Goal: Obtain resource: Download file/media

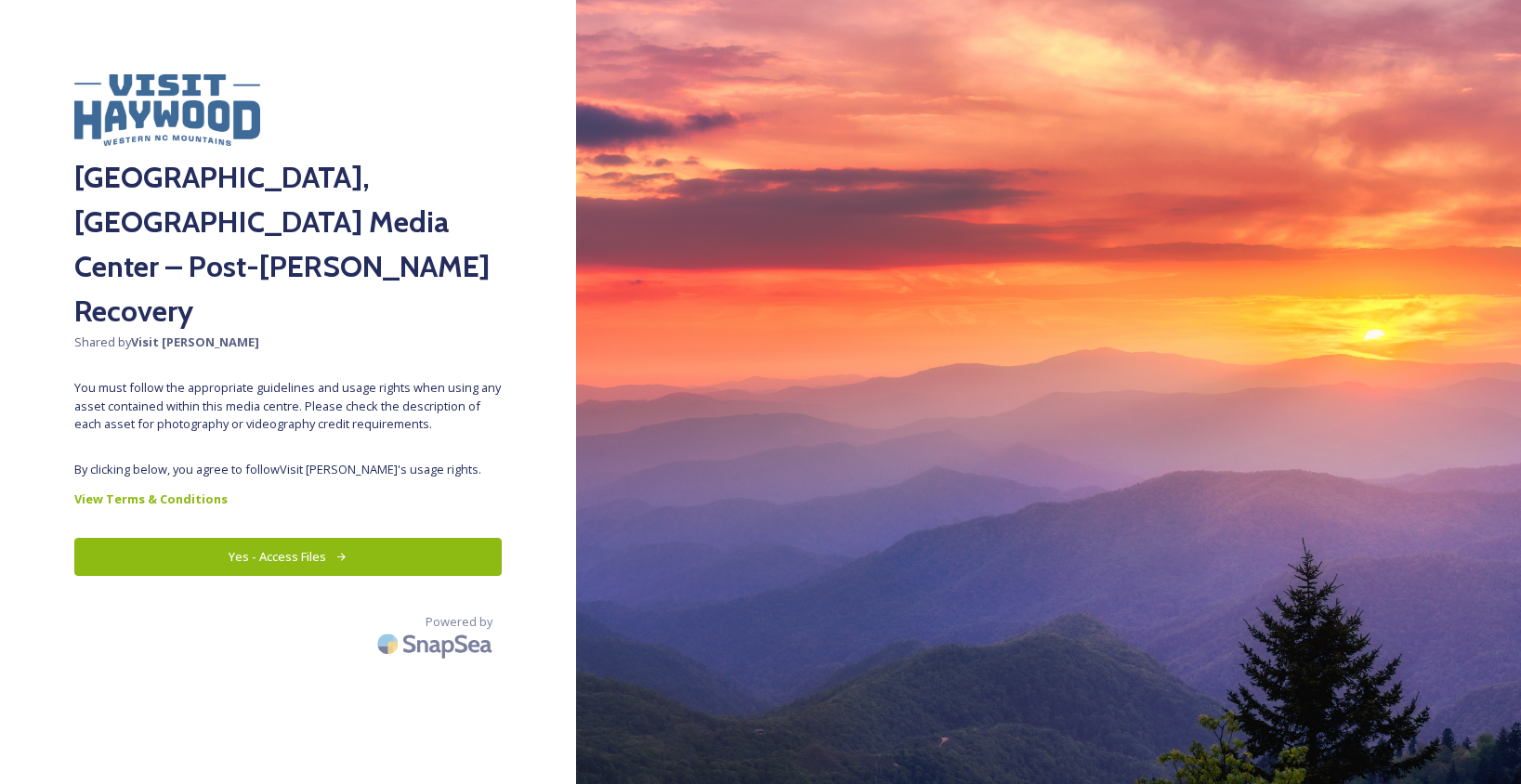
click at [365, 537] on button "Yes - Access Files" at bounding box center [288, 556] width 427 height 38
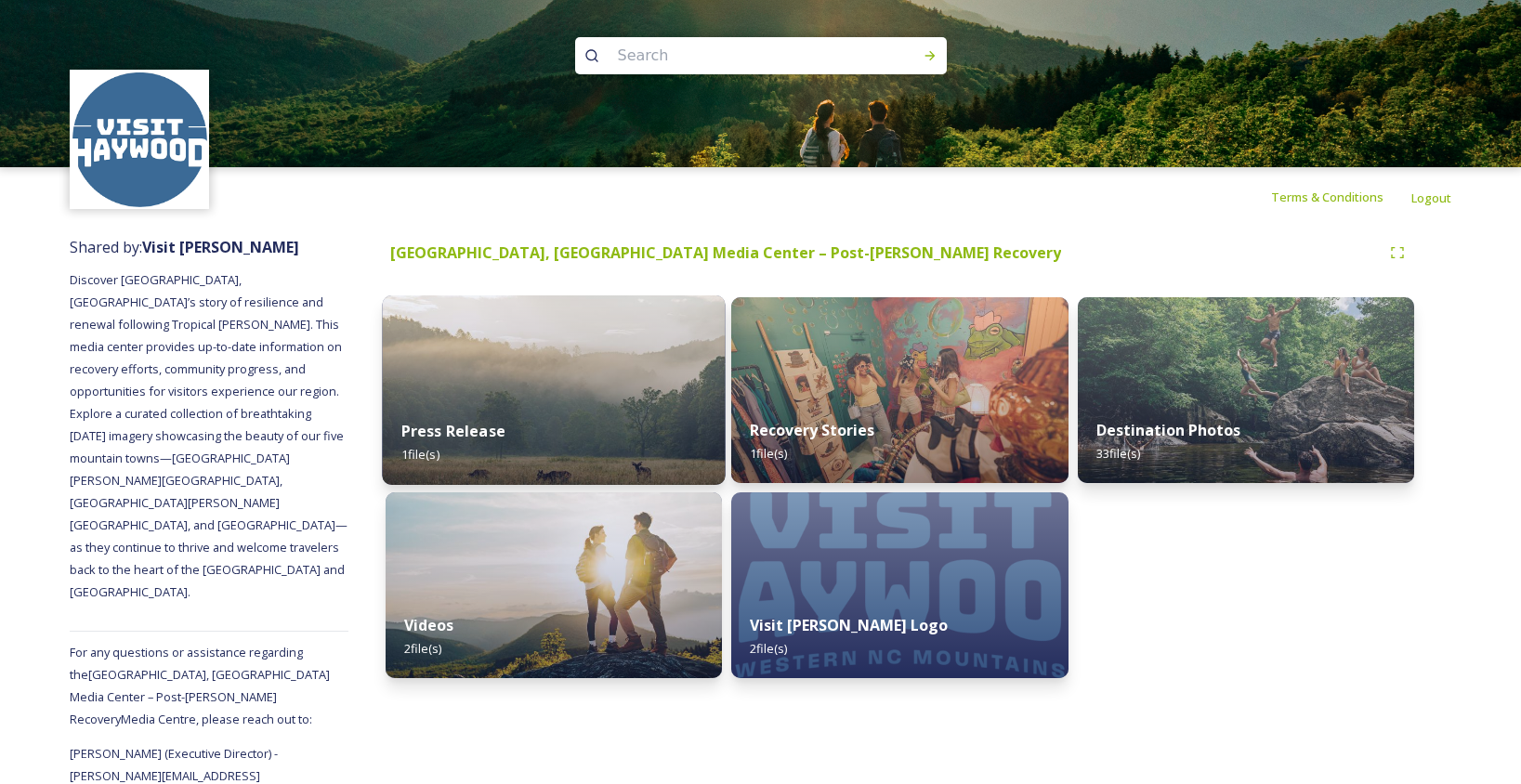
click at [567, 437] on div "Press Release 1 file(s)" at bounding box center [554, 443] width 344 height 84
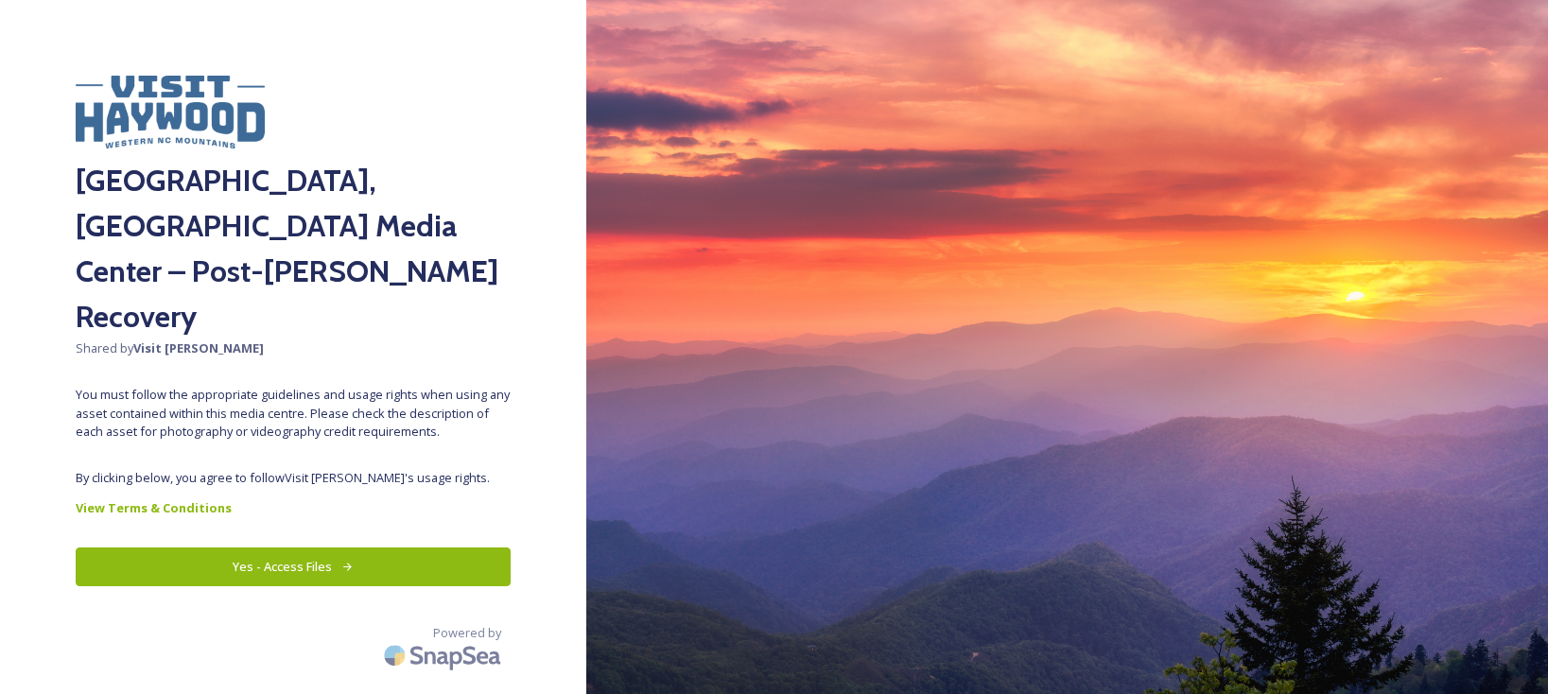
drag, startPoint x: 359, startPoint y: 469, endPoint x: 368, endPoint y: 482, distance: 15.7
click at [359, 547] on button "Yes - Access Files" at bounding box center [293, 566] width 435 height 39
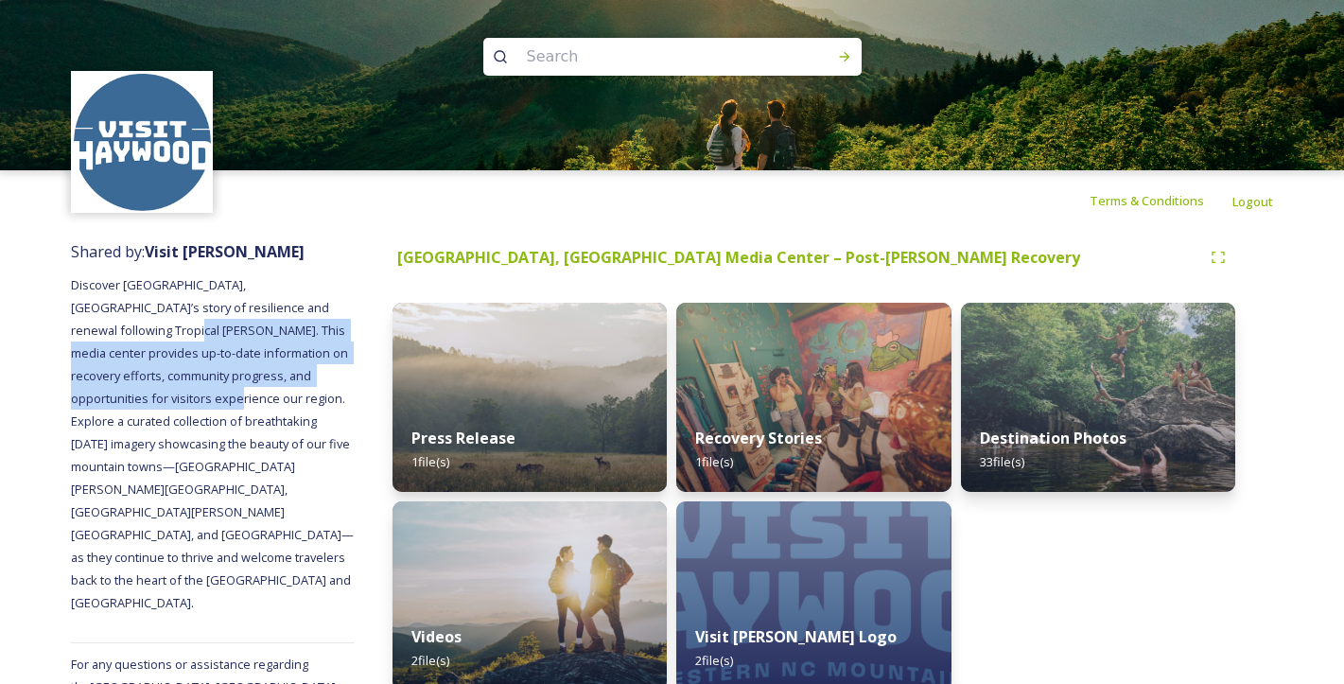
drag, startPoint x: 333, startPoint y: 309, endPoint x: 349, endPoint y: 378, distance: 70.9
click at [349, 378] on div "Shared by: [PERSON_NAME] Discover [GEOGRAPHIC_DATA], [GEOGRAPHIC_DATA]’s story …" at bounding box center [213, 573] width 284 height 684
copy span "This media center provides up-to-date information on recovery efforts, communit…"
click at [67, 402] on div "Shared by: [PERSON_NAME] Discover [GEOGRAPHIC_DATA], [GEOGRAPHIC_DATA]’s story …" at bounding box center [672, 573] width 1344 height 684
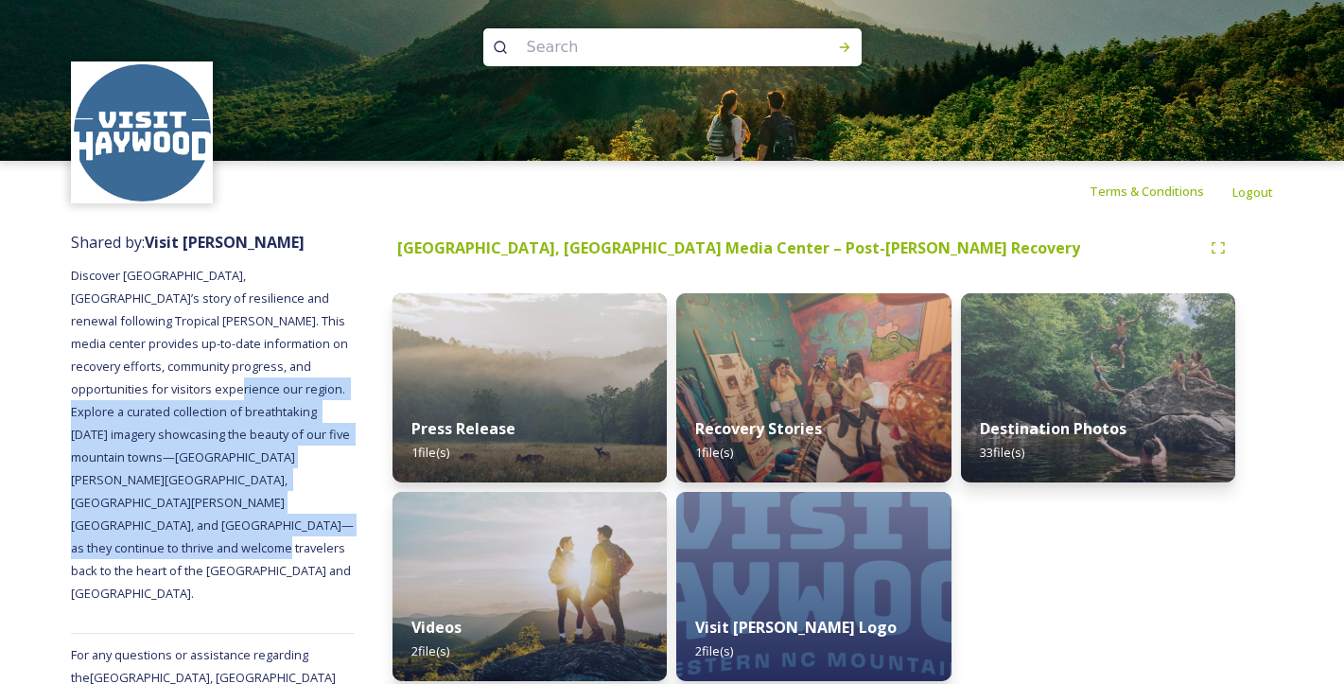
scroll to position [7, 0]
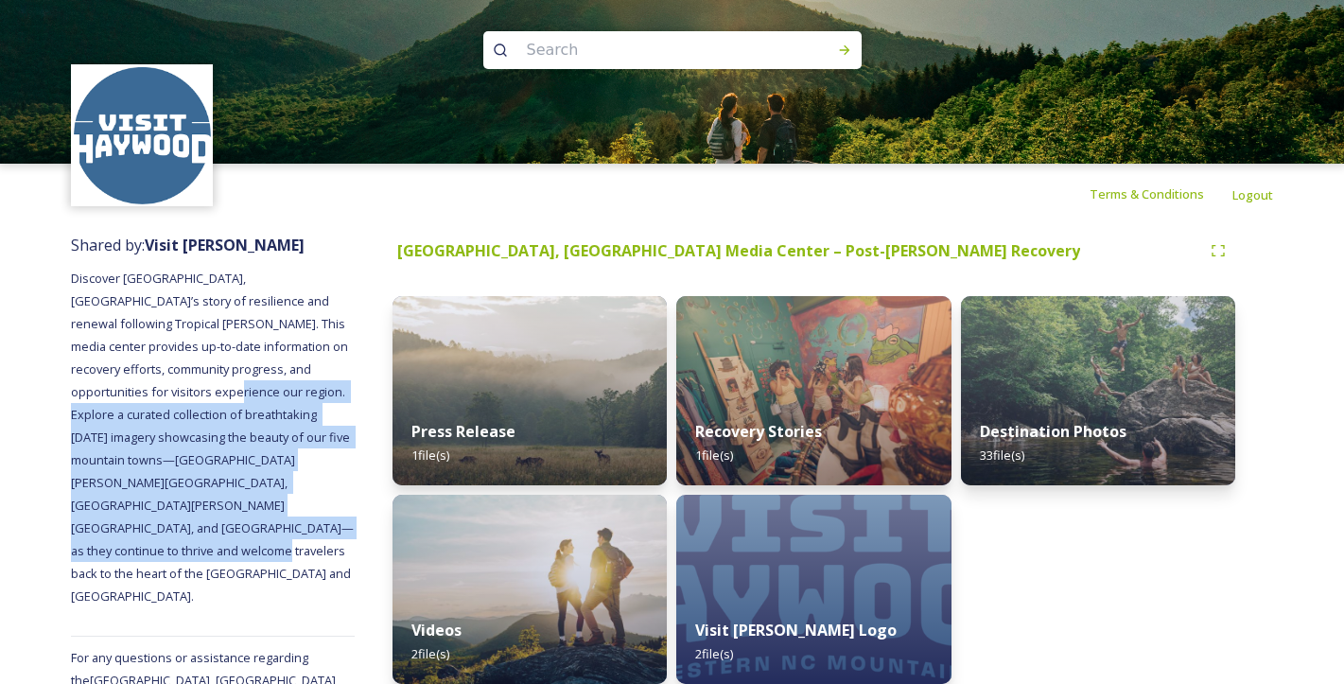
drag, startPoint x: 70, startPoint y: 391, endPoint x: 339, endPoint y: 508, distance: 293.5
click at [339, 508] on div "Shared by: [PERSON_NAME] Discover [GEOGRAPHIC_DATA], [GEOGRAPHIC_DATA]’s story …" at bounding box center [672, 566] width 1344 height 684
copy span "Explore a curated collection of breathtaking [DATE] imagery showcasing the beau…"
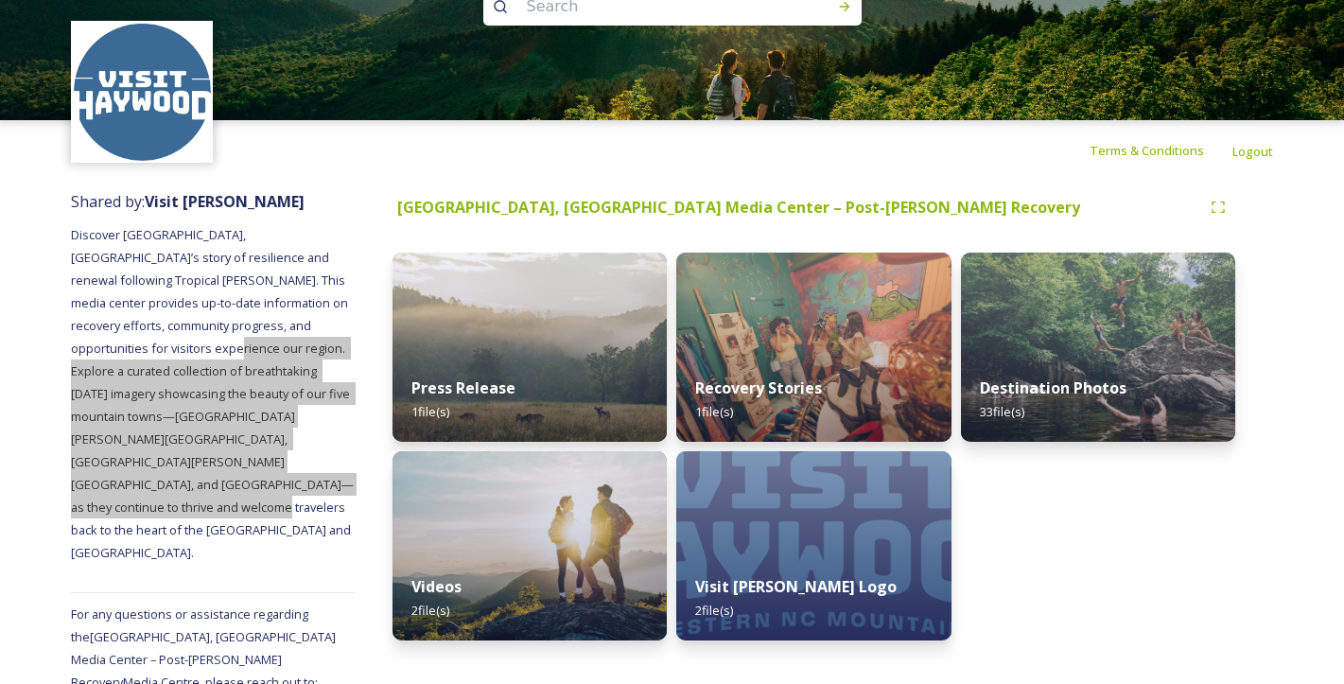
scroll to position [70, 0]
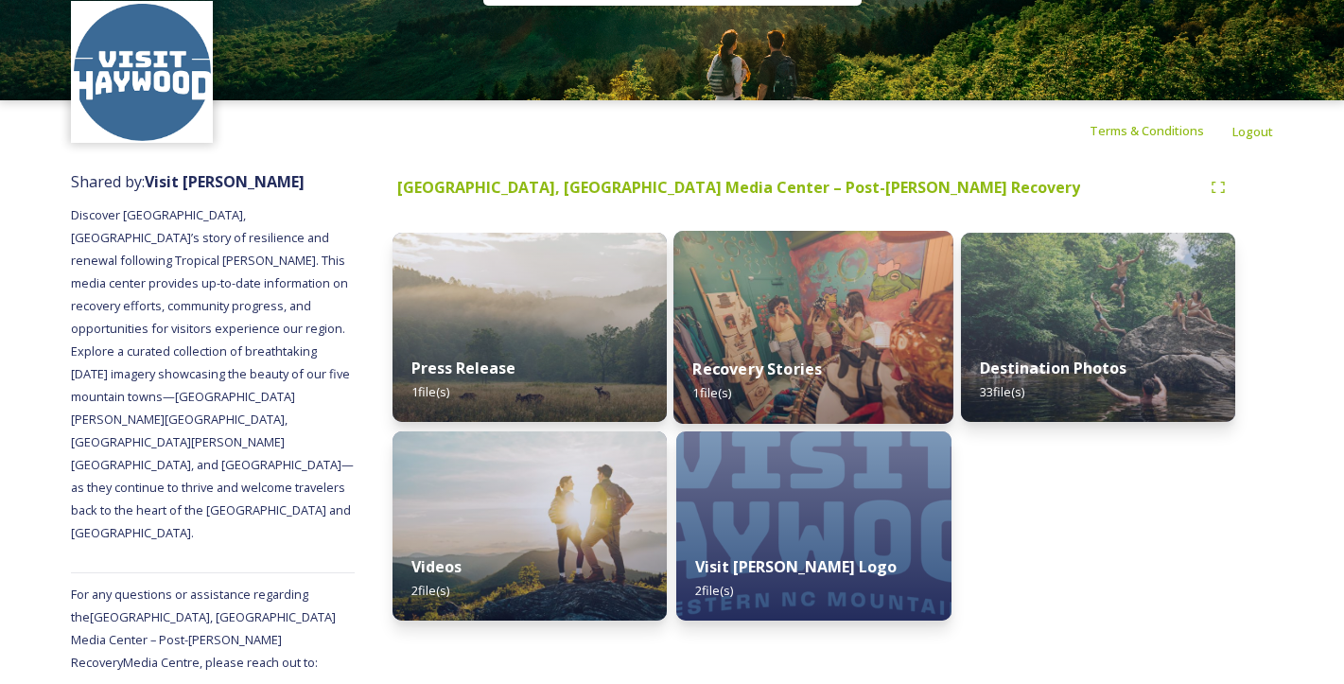
click at [810, 351] on div "Recovery Stories 1 file(s)" at bounding box center [813, 381] width 280 height 86
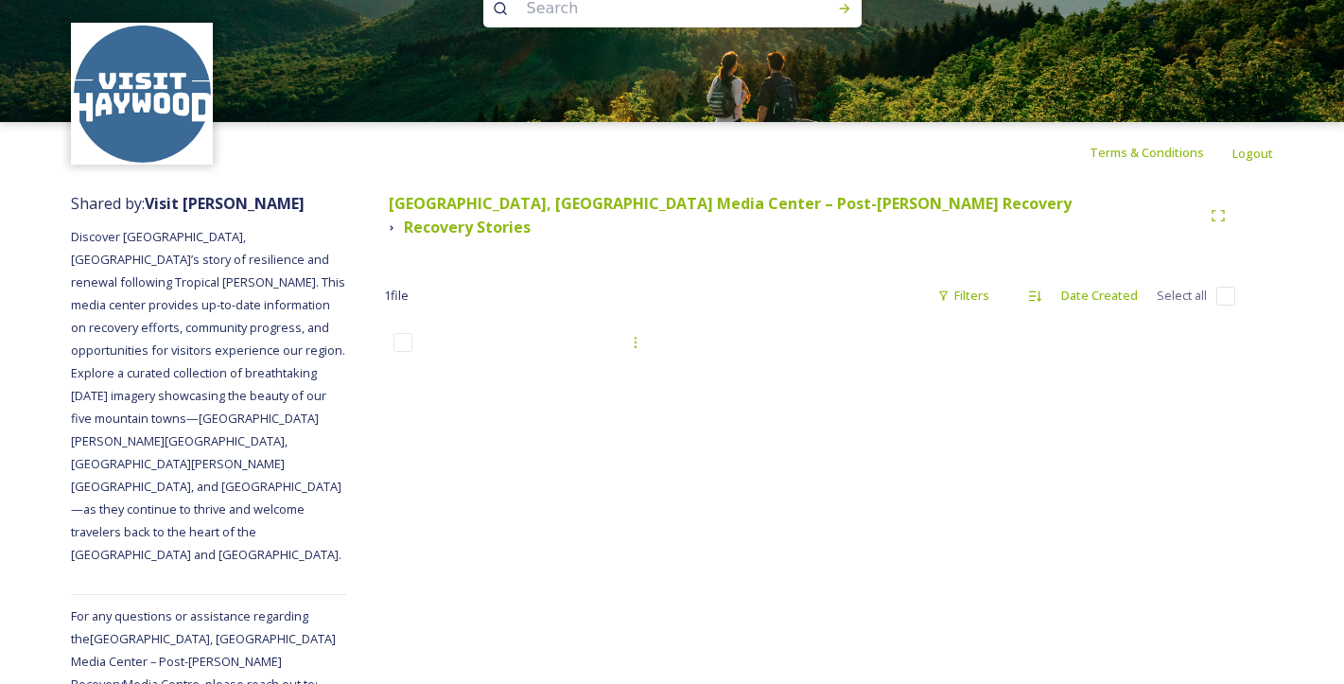
scroll to position [95, 0]
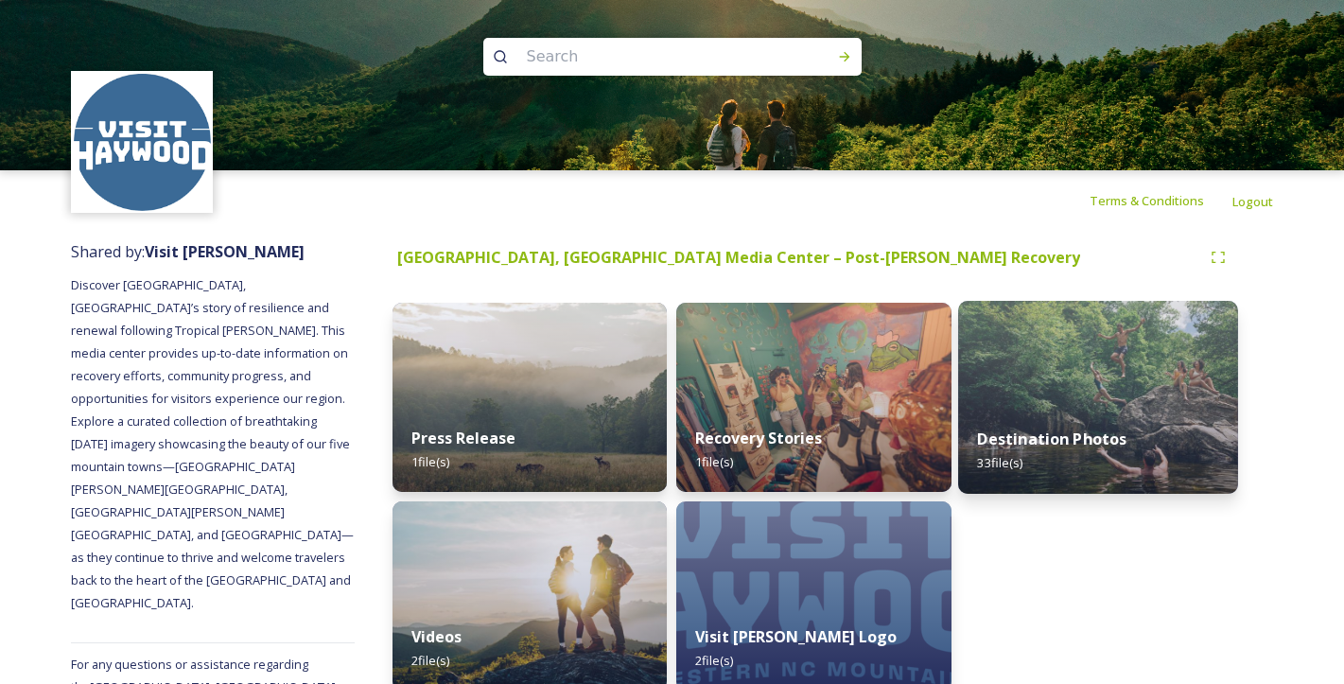
click at [1061, 427] on div "Destination Photos 33 file(s)" at bounding box center [1098, 451] width 280 height 86
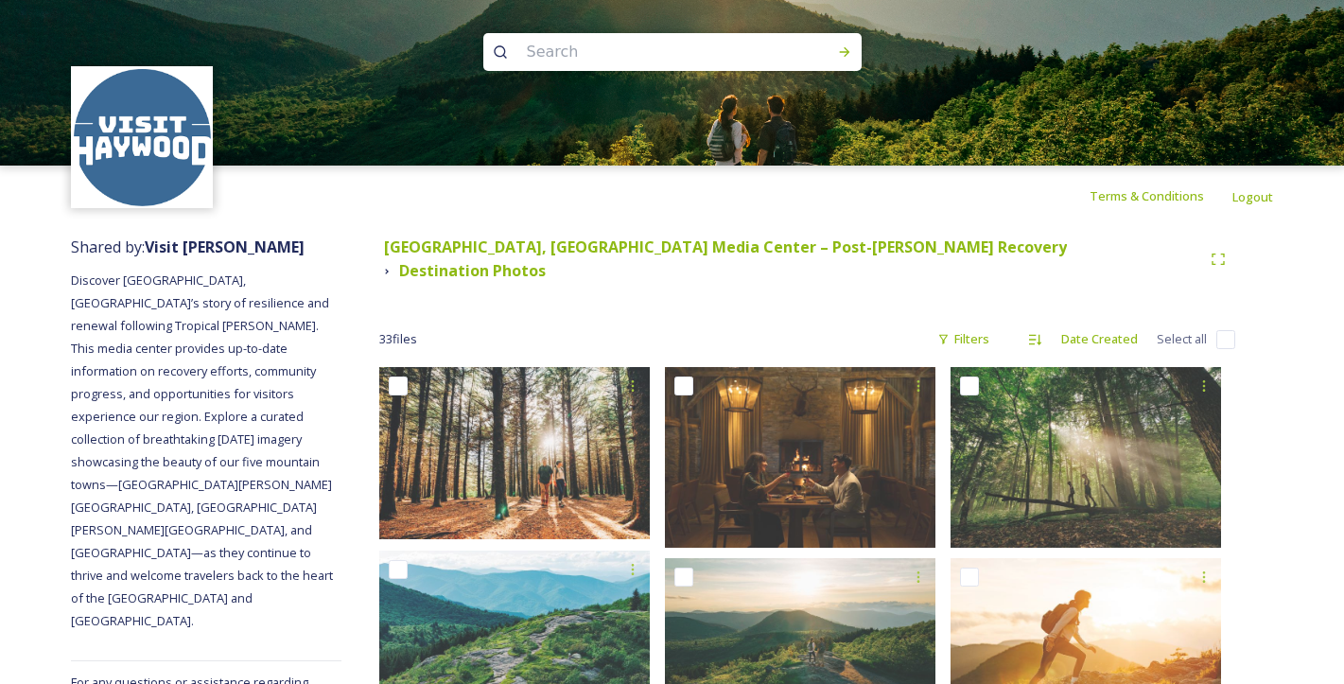
scroll to position [5, 0]
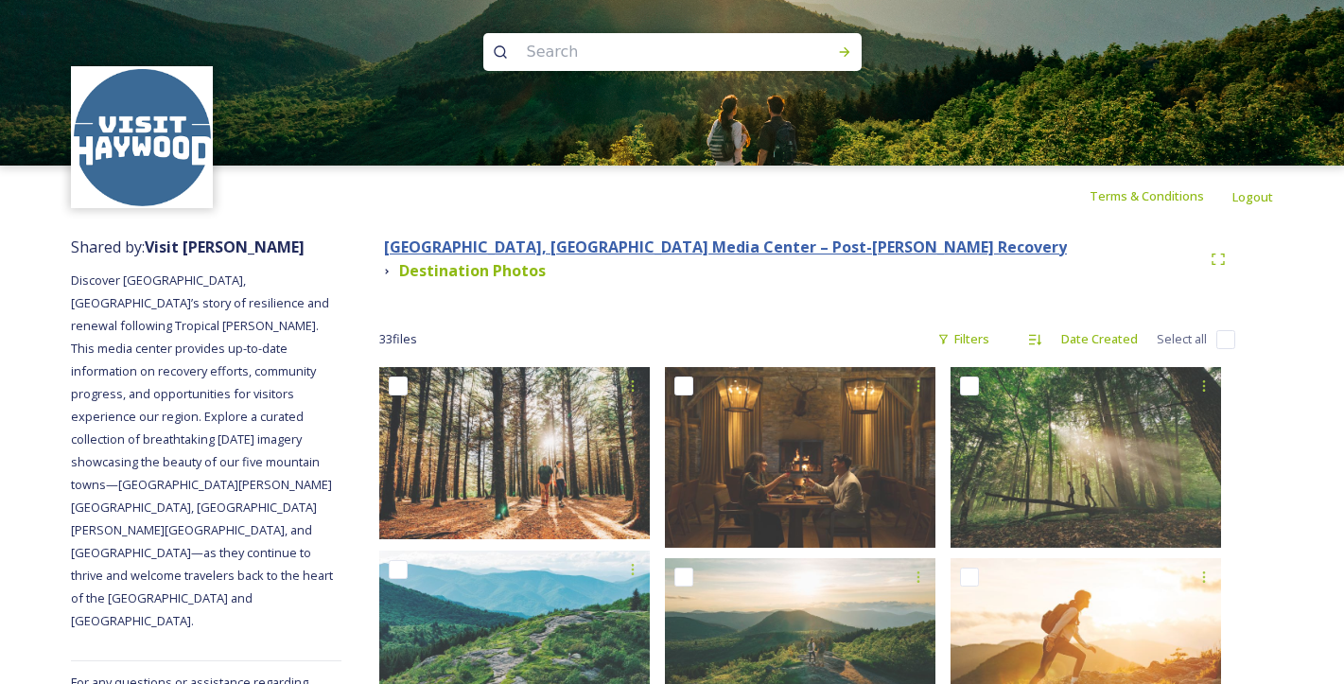
click at [448, 252] on strong "[GEOGRAPHIC_DATA], [GEOGRAPHIC_DATA] Media Center – Post-[PERSON_NAME] Recovery" at bounding box center [725, 246] width 683 height 21
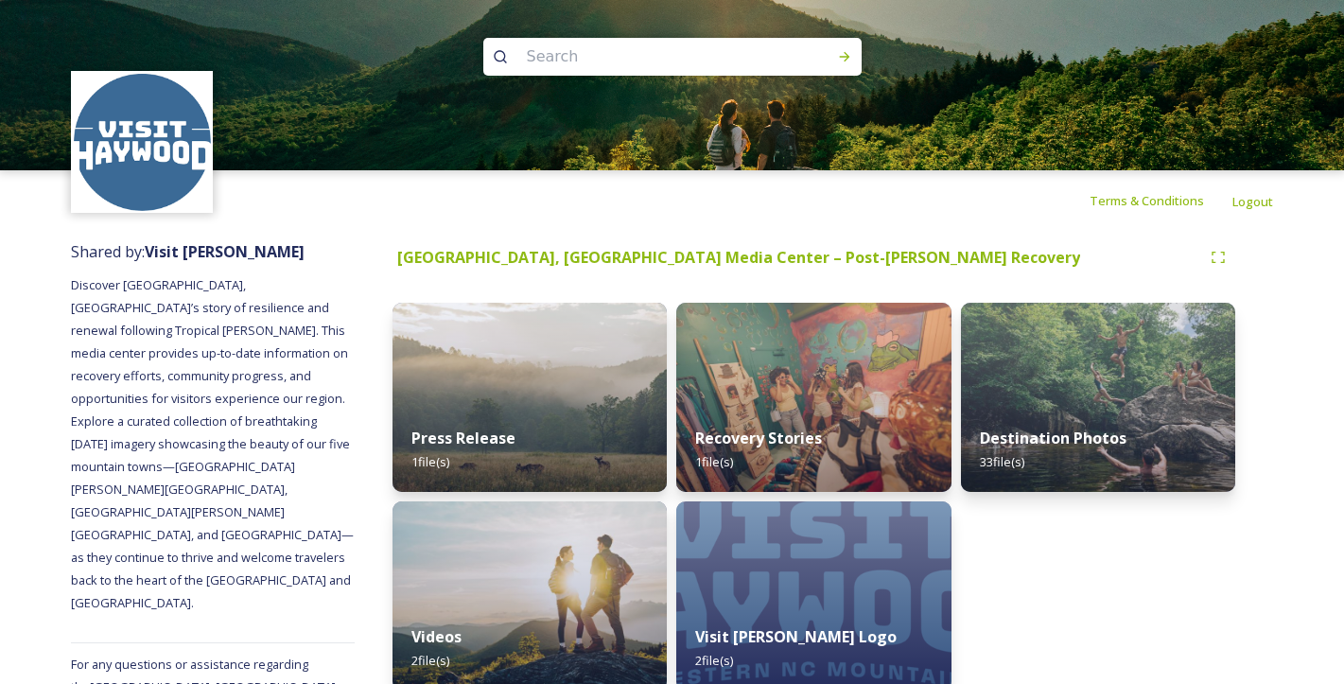
scroll to position [70, 0]
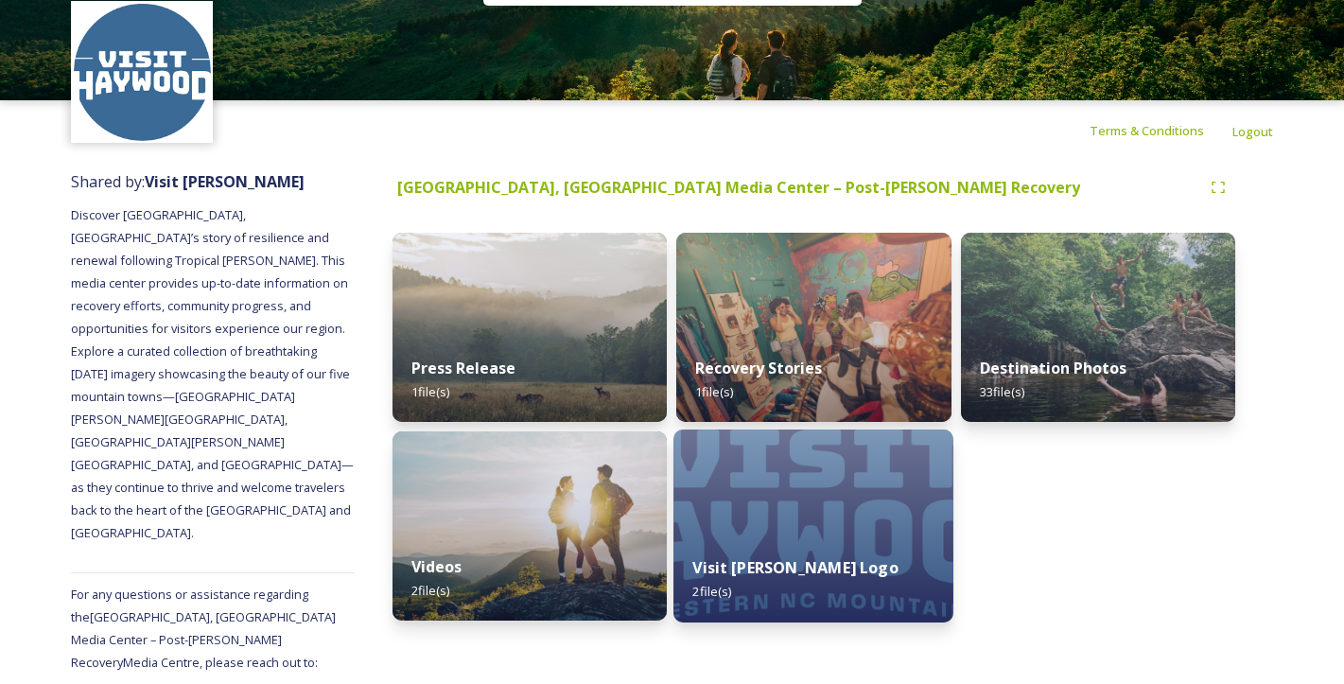
click at [842, 541] on div "Visit [PERSON_NAME] Logo 2 file(s)" at bounding box center [813, 579] width 280 height 86
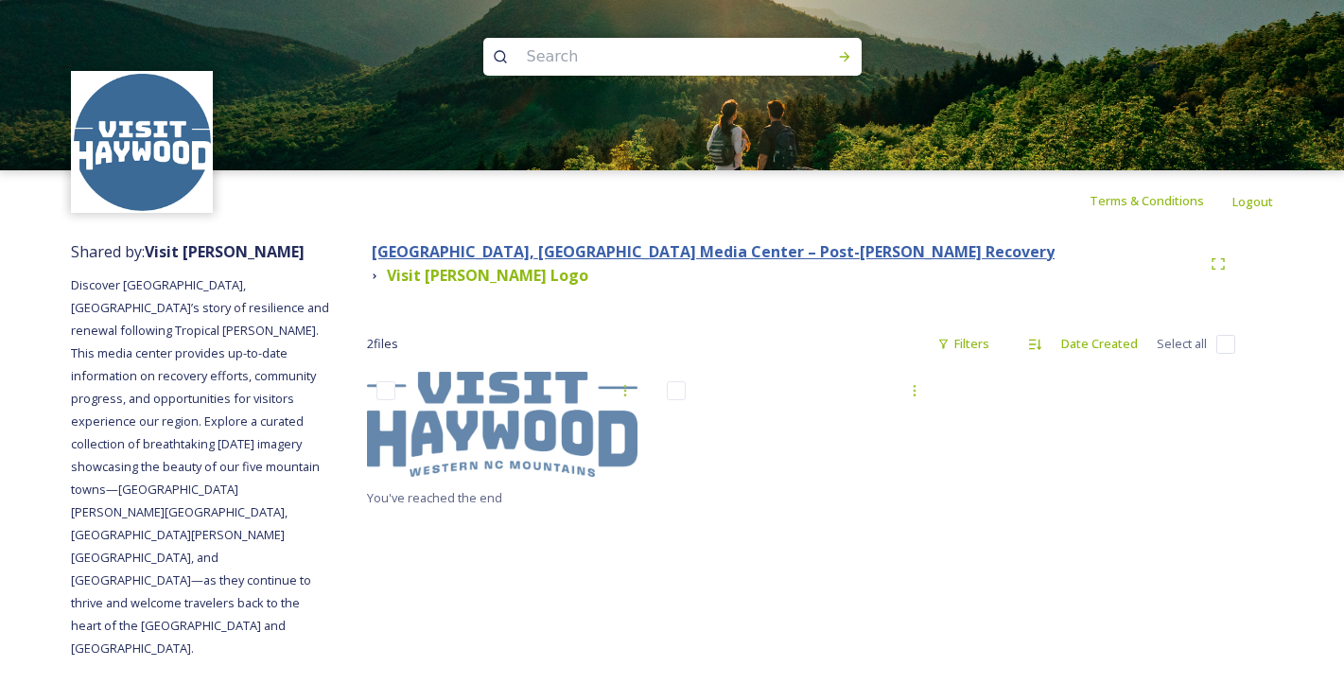
click at [634, 262] on strong "[GEOGRAPHIC_DATA], [GEOGRAPHIC_DATA] Media Center – Post-[PERSON_NAME] Recovery" at bounding box center [713, 251] width 683 height 21
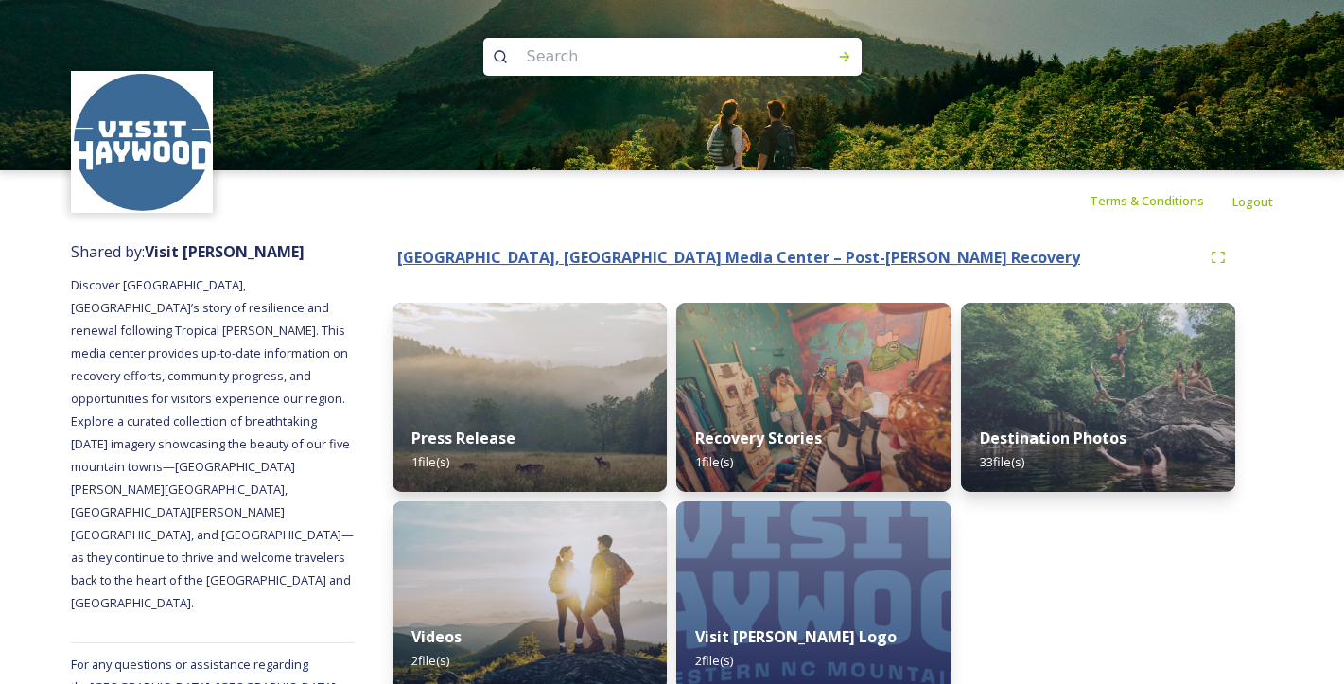
scroll to position [70, 0]
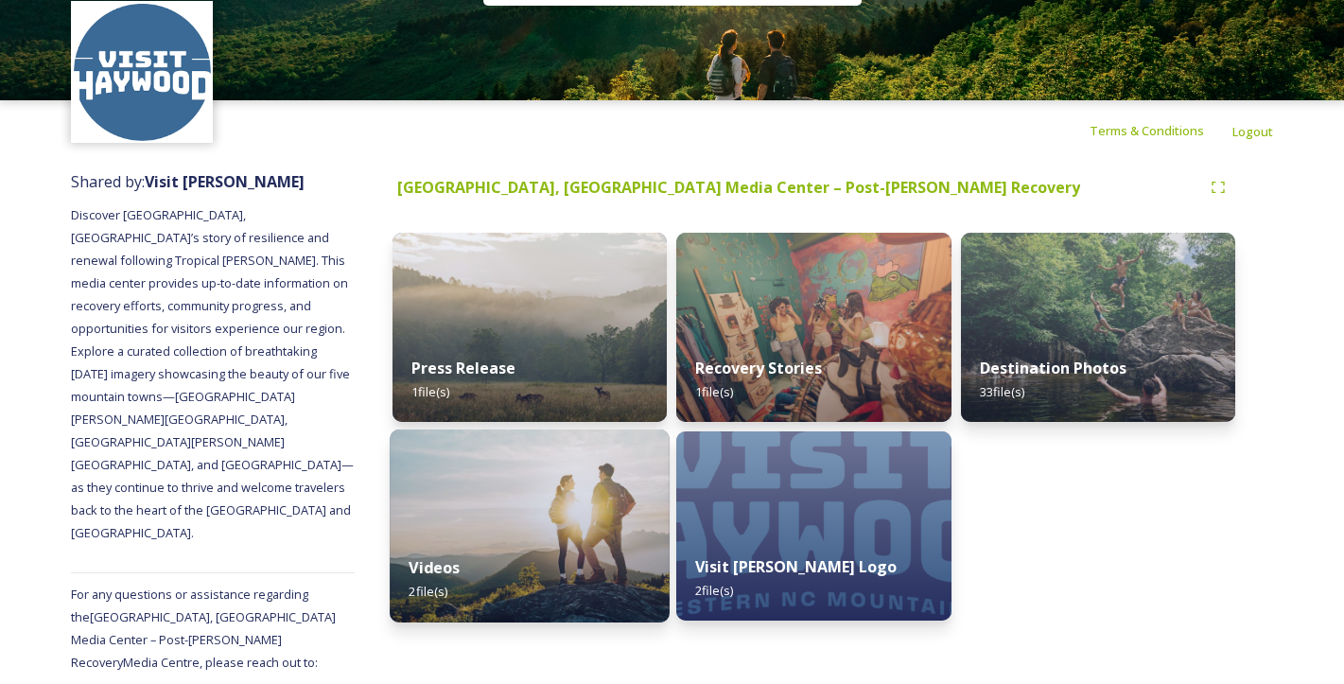
click at [594, 603] on div "Videos 2 file(s)" at bounding box center [530, 579] width 280 height 86
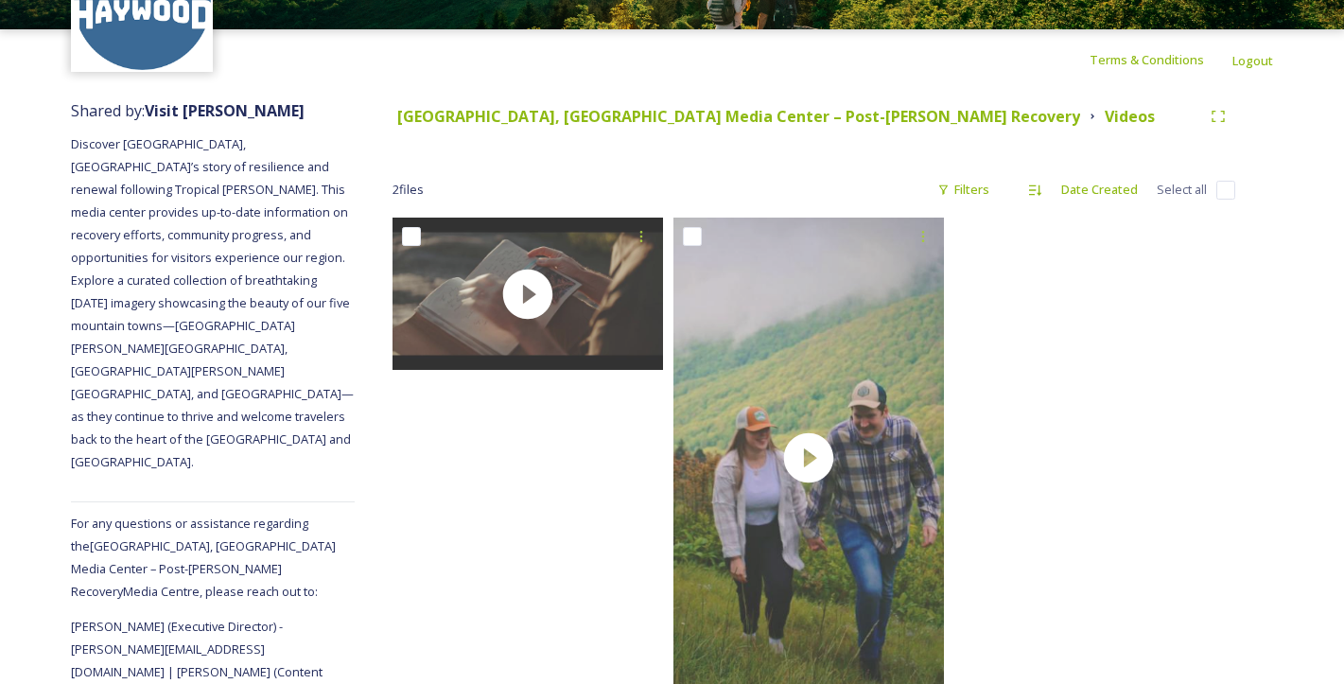
scroll to position [167, 0]
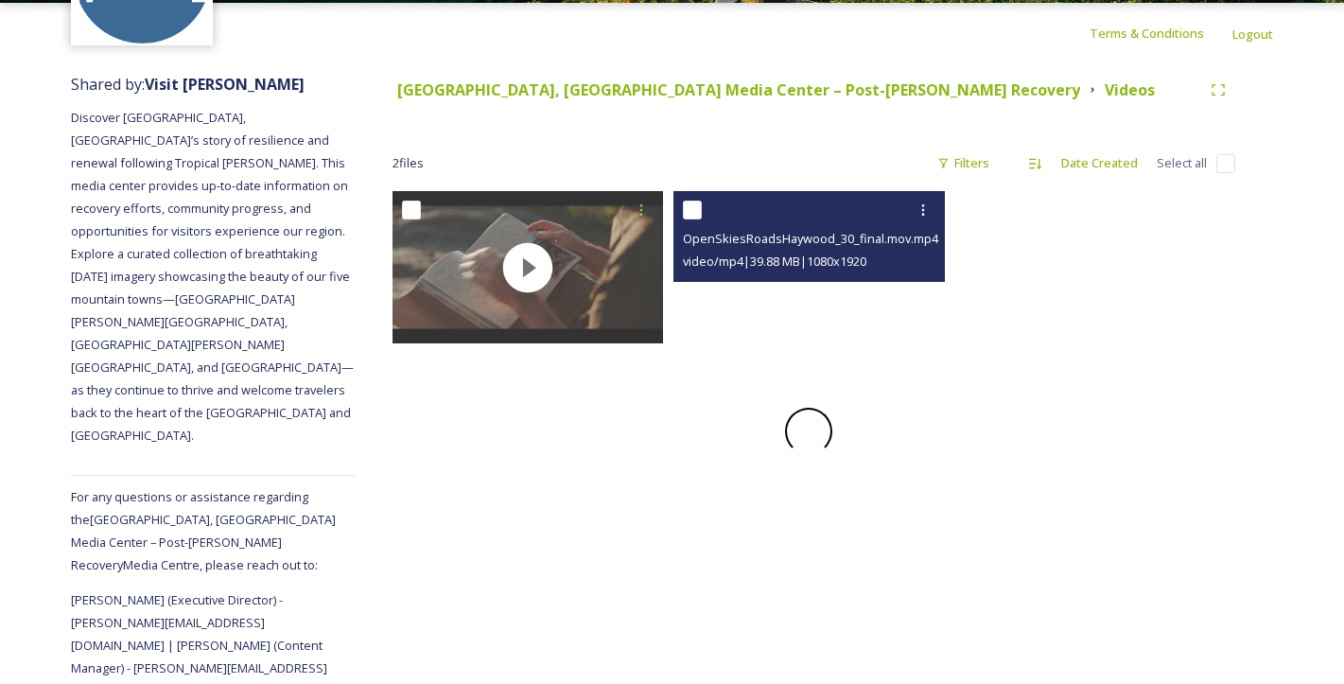
click at [813, 445] on span at bounding box center [808, 431] width 53 height 53
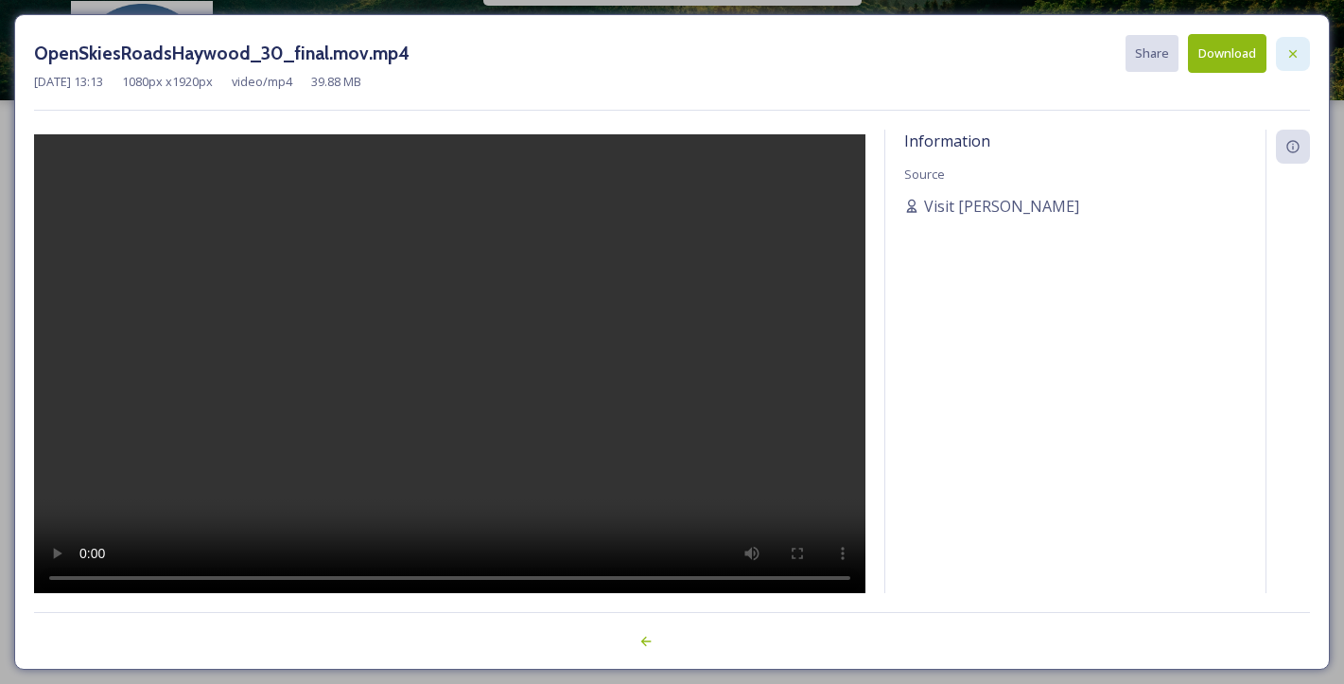
click at [1302, 47] on div at bounding box center [1293, 54] width 34 height 34
